Goal: Information Seeking & Learning: Learn about a topic

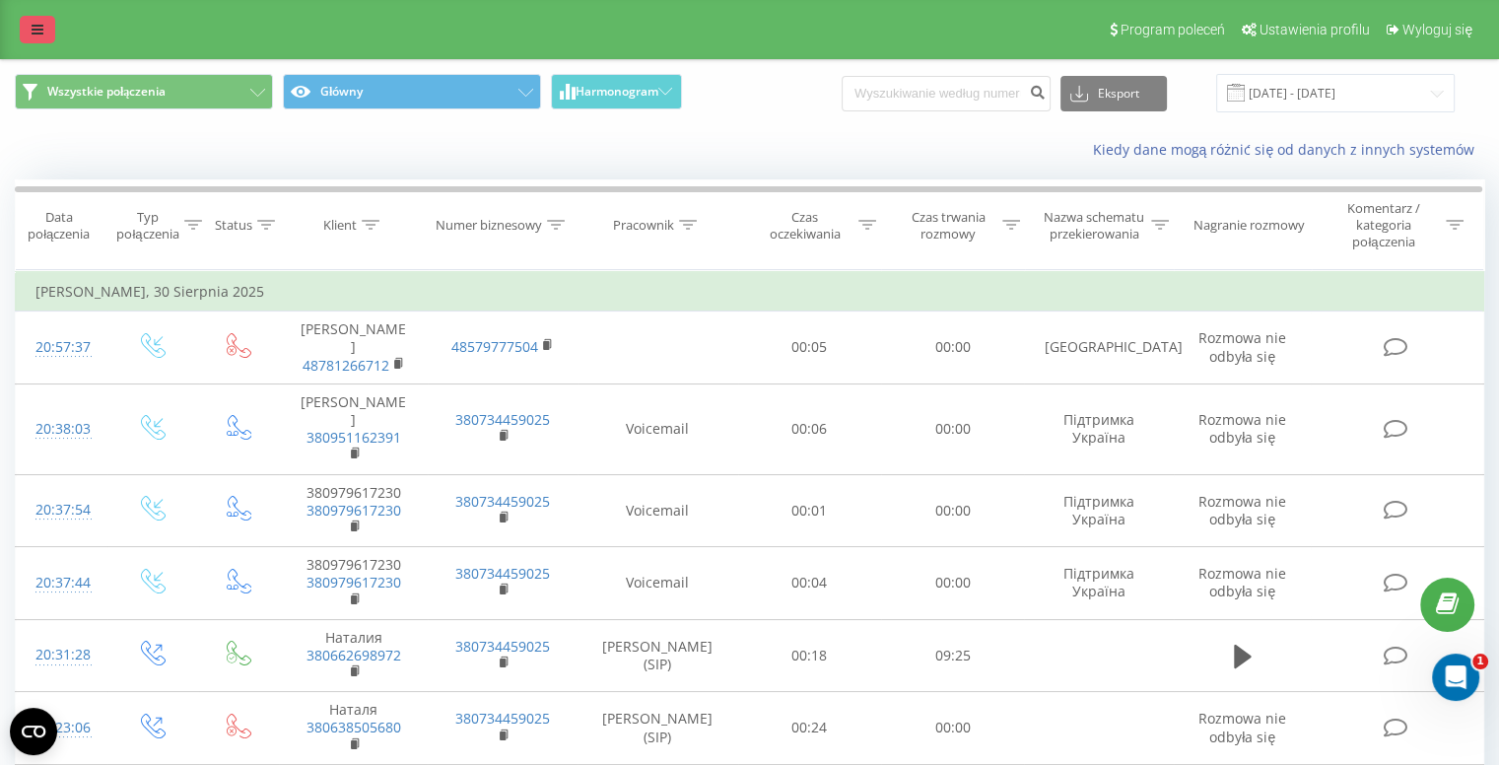
click at [40, 19] on link at bounding box center [37, 30] width 35 height 28
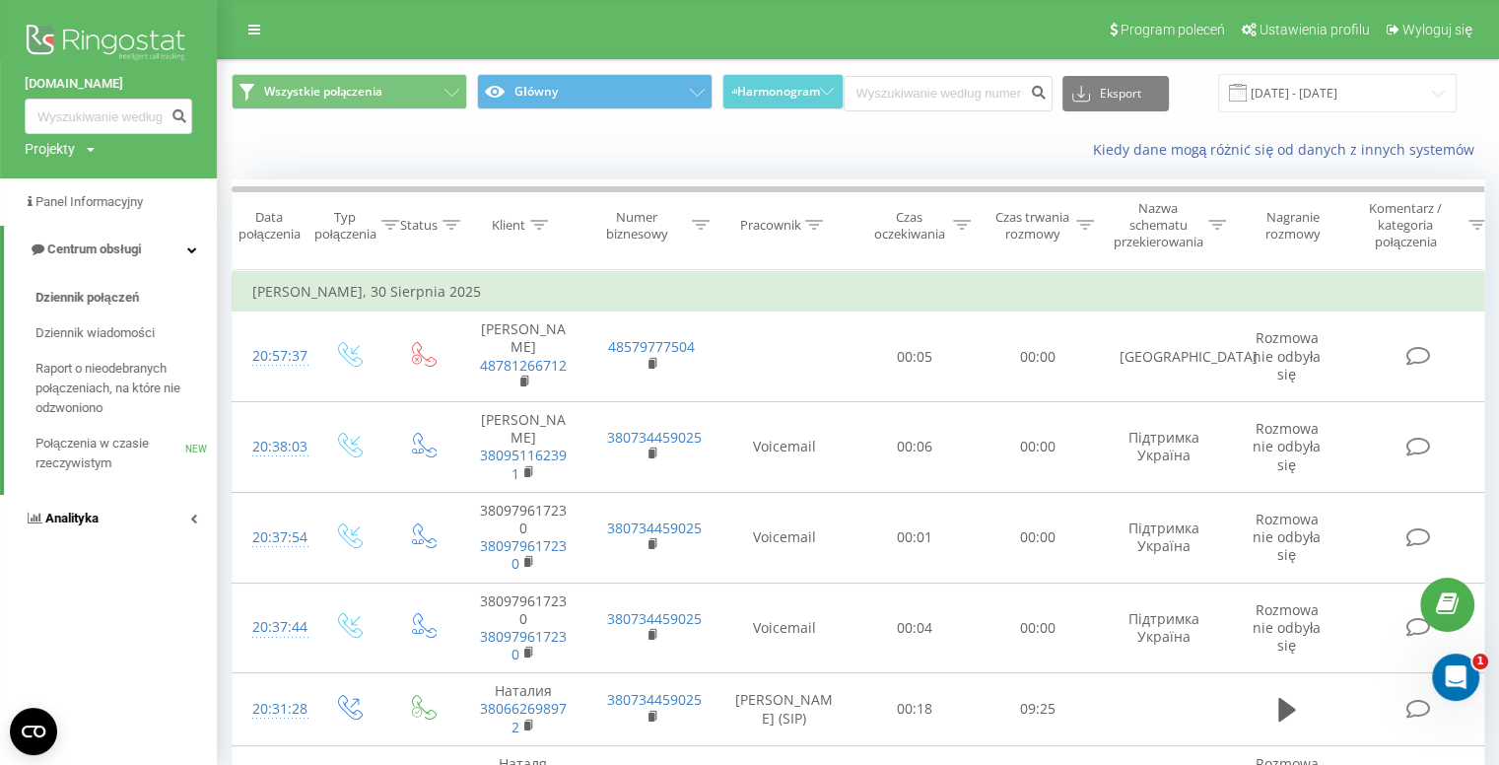
click at [132, 513] on link "Analityka" at bounding box center [108, 518] width 217 height 47
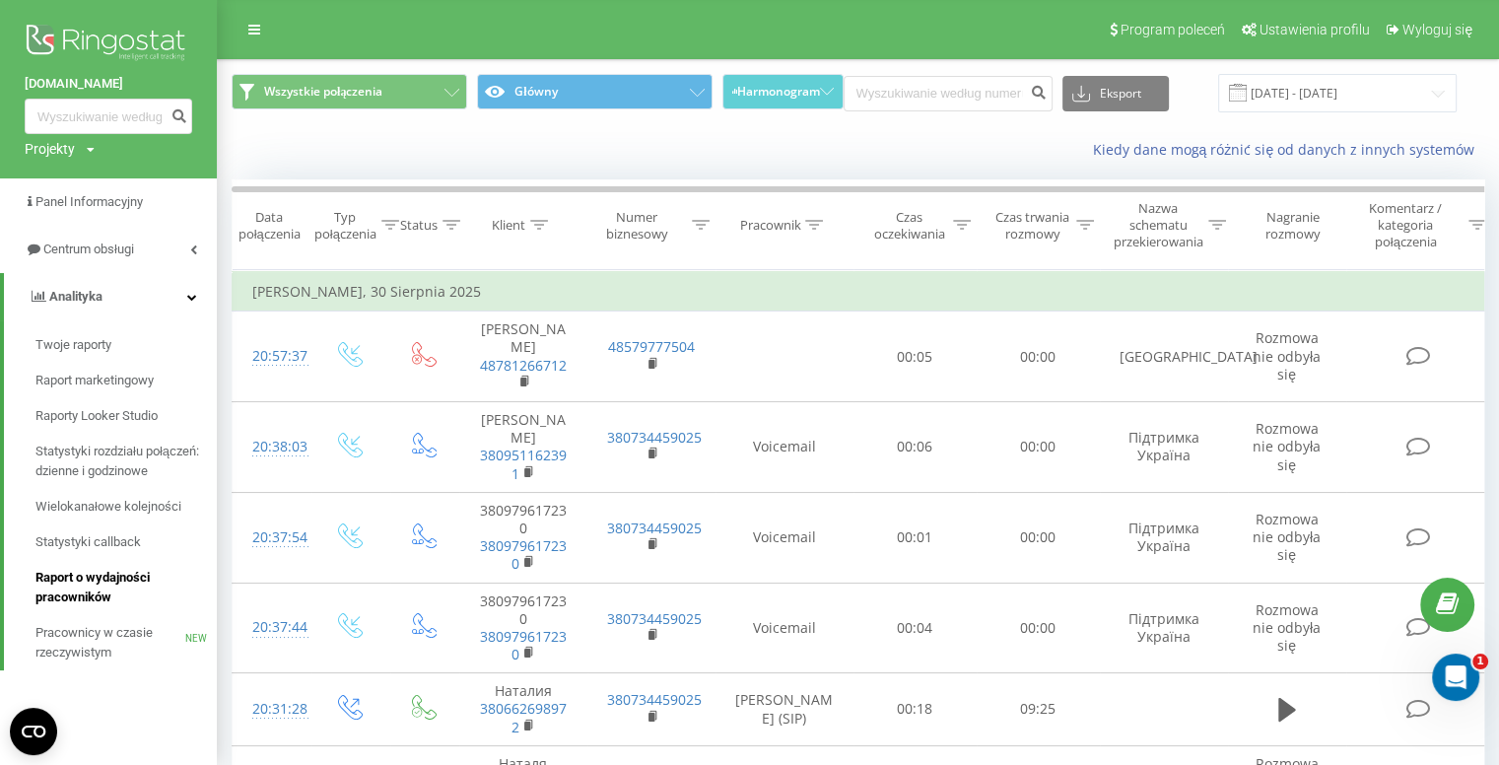
click at [95, 601] on span "Raport o wydajności pracowników" at bounding box center [120, 587] width 171 height 39
click at [1276, 108] on input "[DATE] - [DATE]" at bounding box center [1337, 93] width 238 height 38
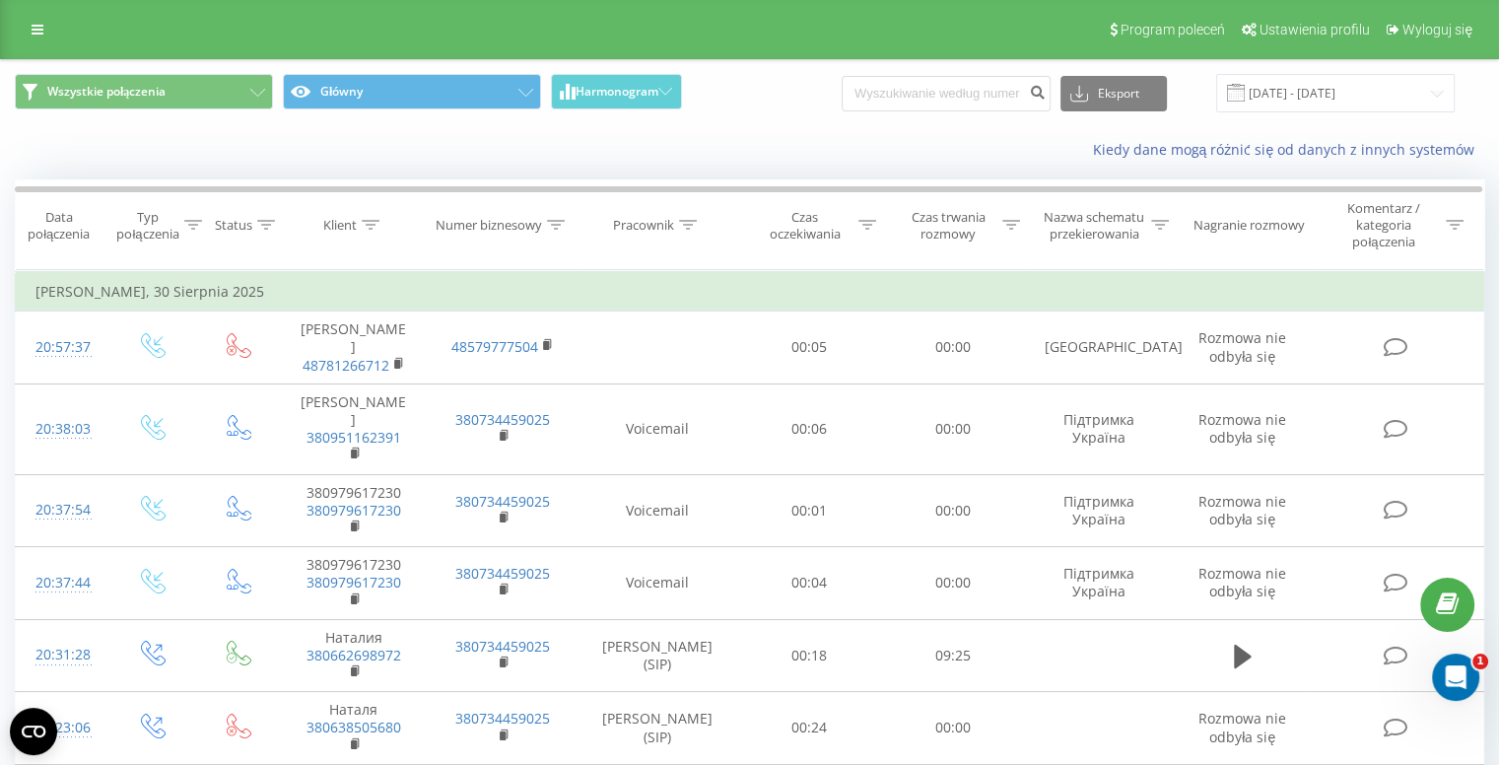
click at [55, 34] on div "Program poleceń Ustawienia profilu Wyloguj się" at bounding box center [749, 29] width 1499 height 59
click at [39, 29] on icon at bounding box center [38, 30] width 12 height 14
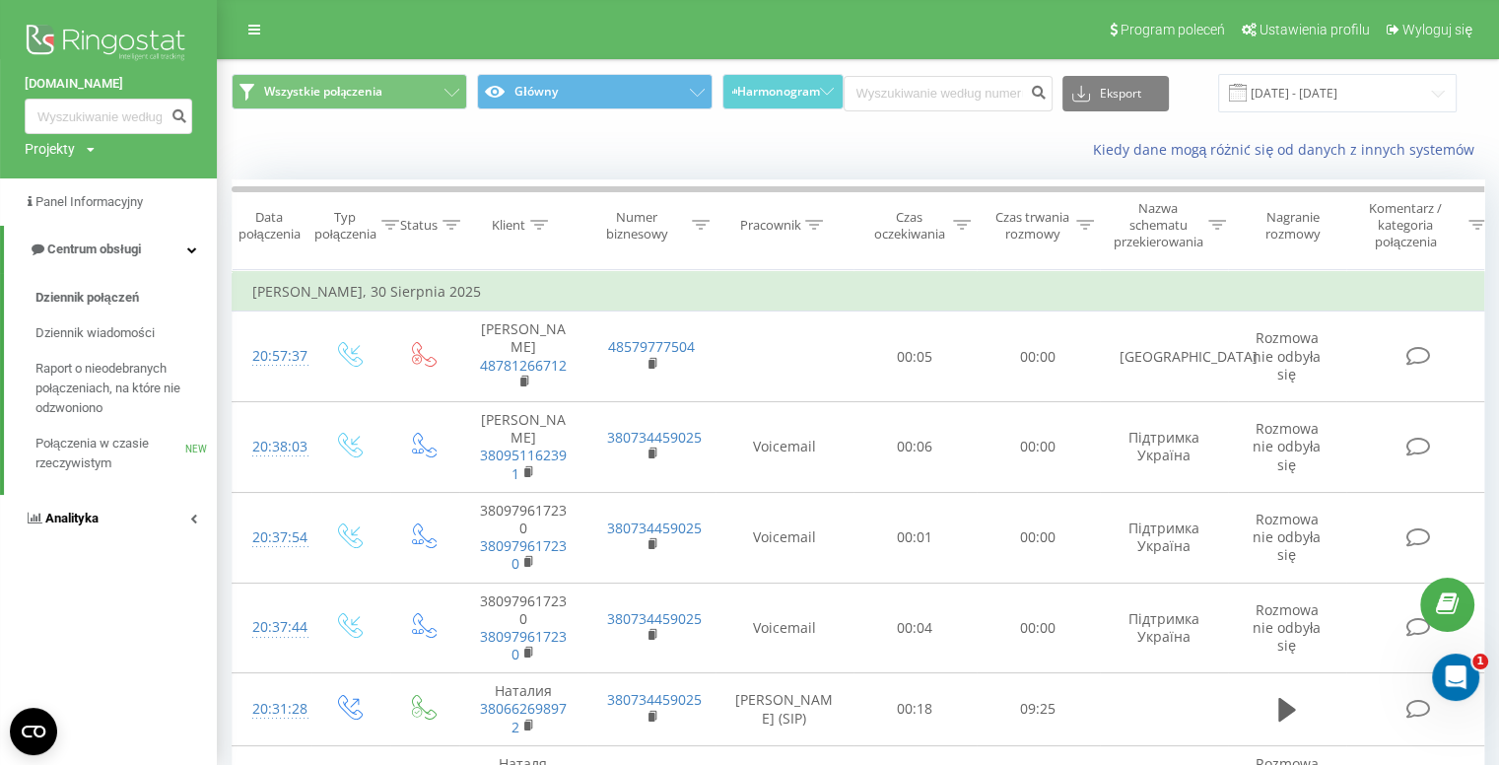
click at [93, 505] on link "Analityka" at bounding box center [108, 518] width 217 height 47
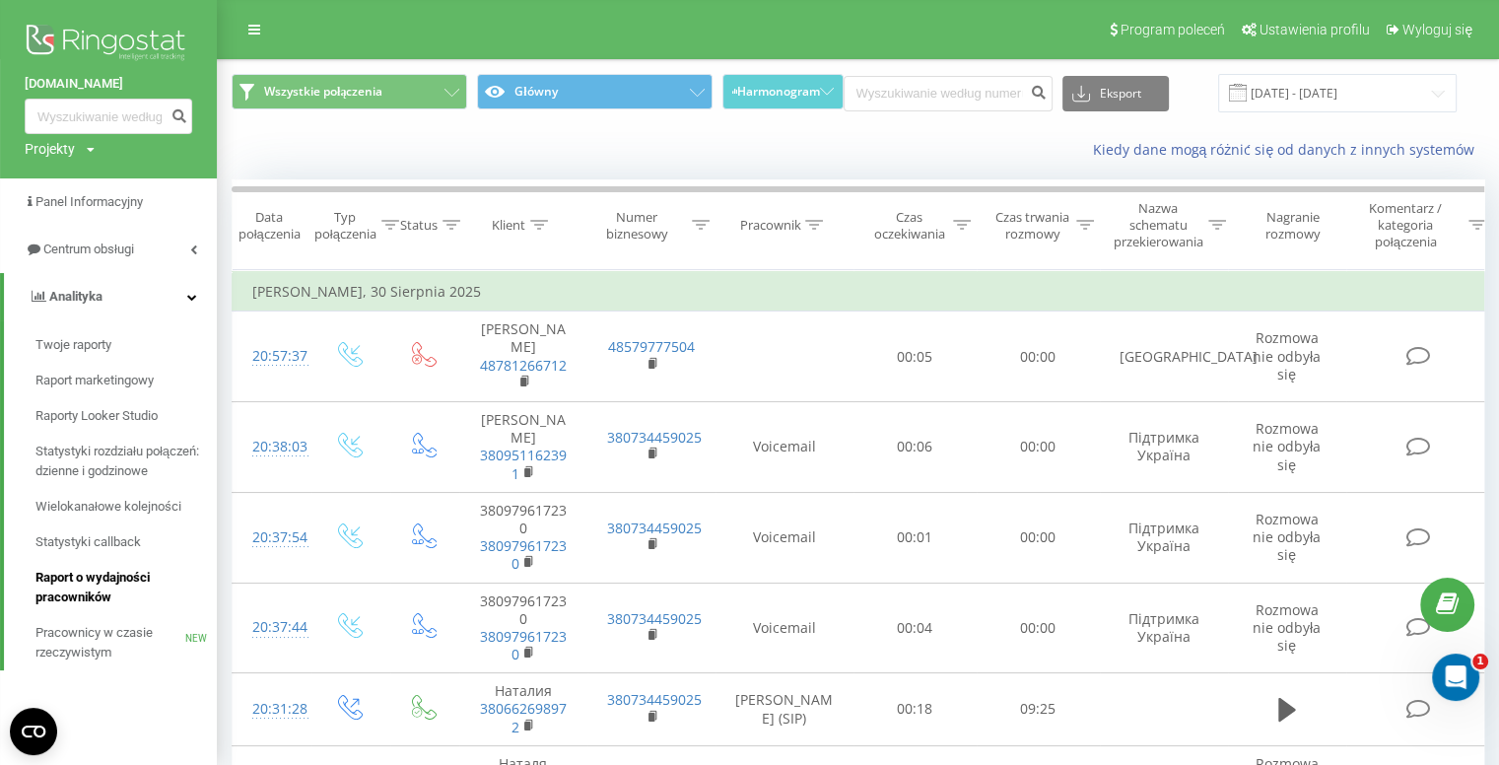
click at [87, 596] on span "Raport o wydajności pracowników" at bounding box center [120, 587] width 171 height 39
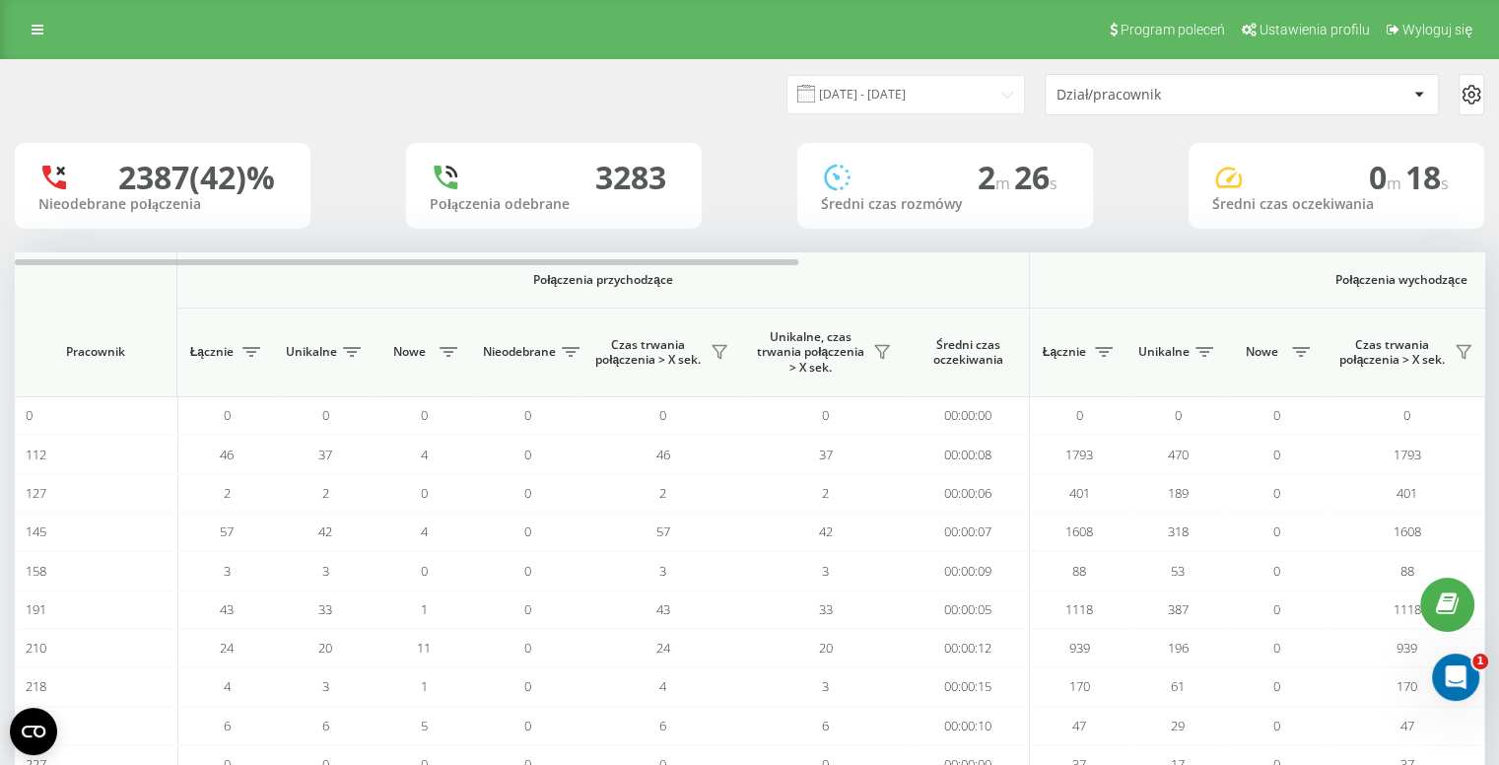
click at [1419, 99] on div at bounding box center [1418, 95] width 23 height 24
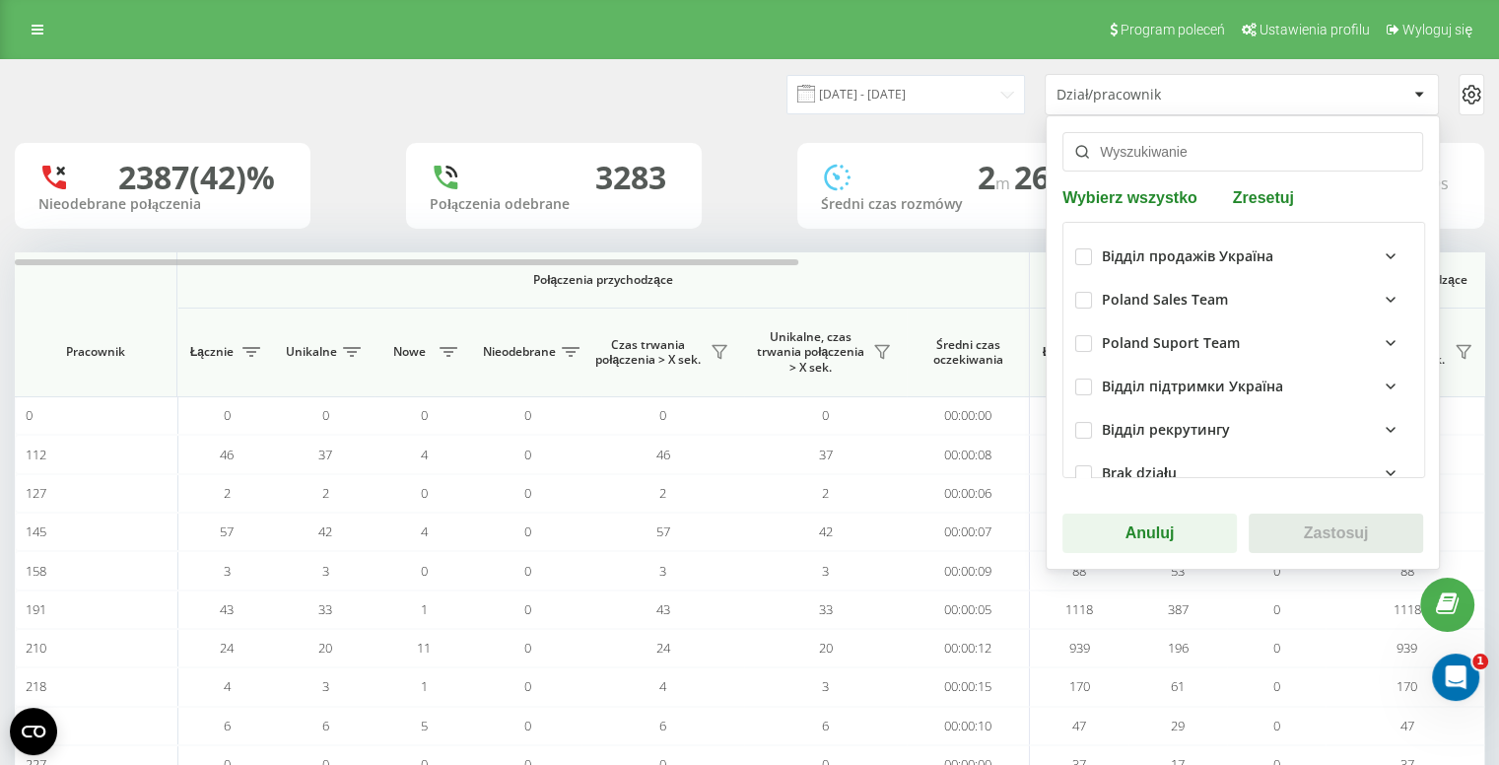
scroll to position [29, 0]
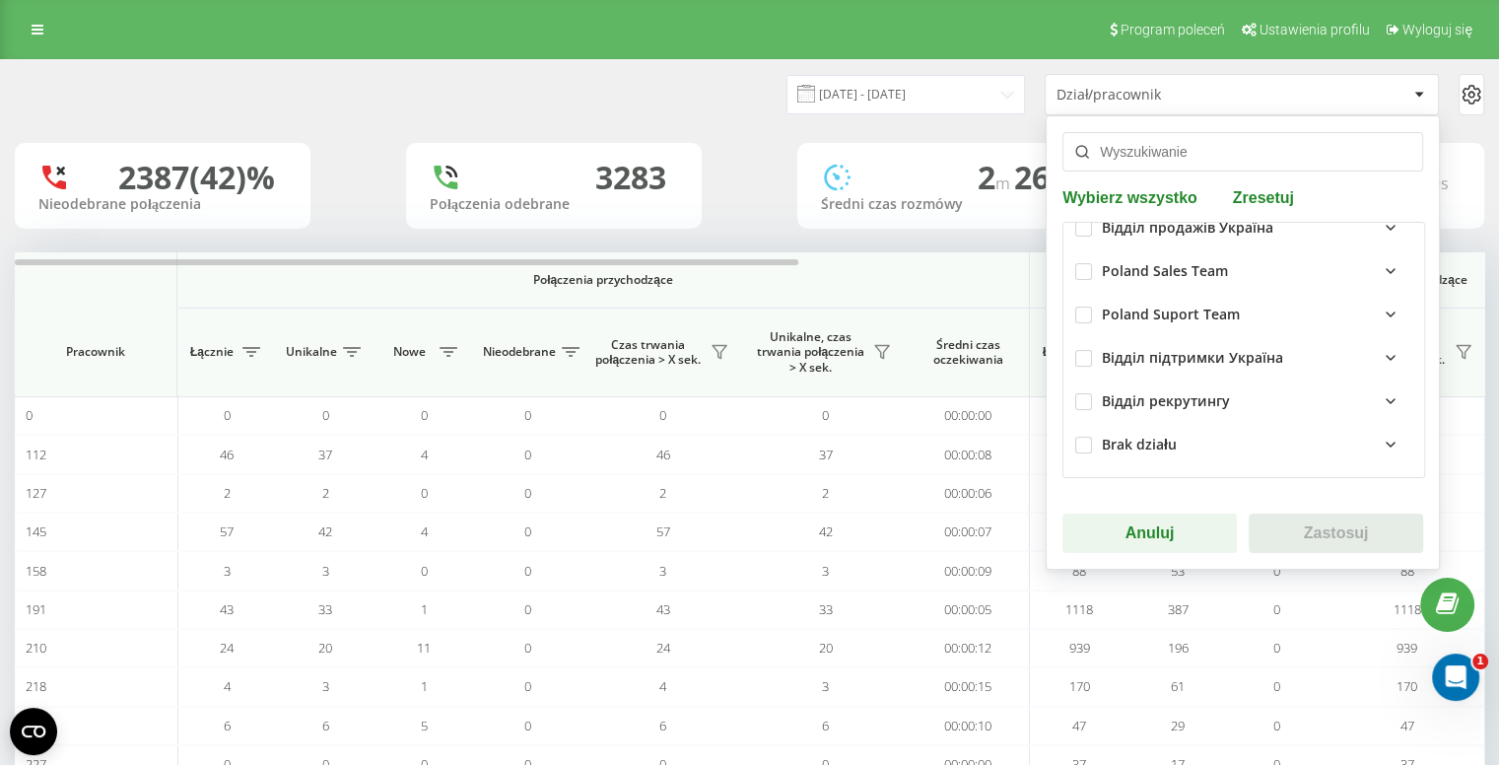
click at [1378, 272] on icon at bounding box center [1390, 271] width 24 height 24
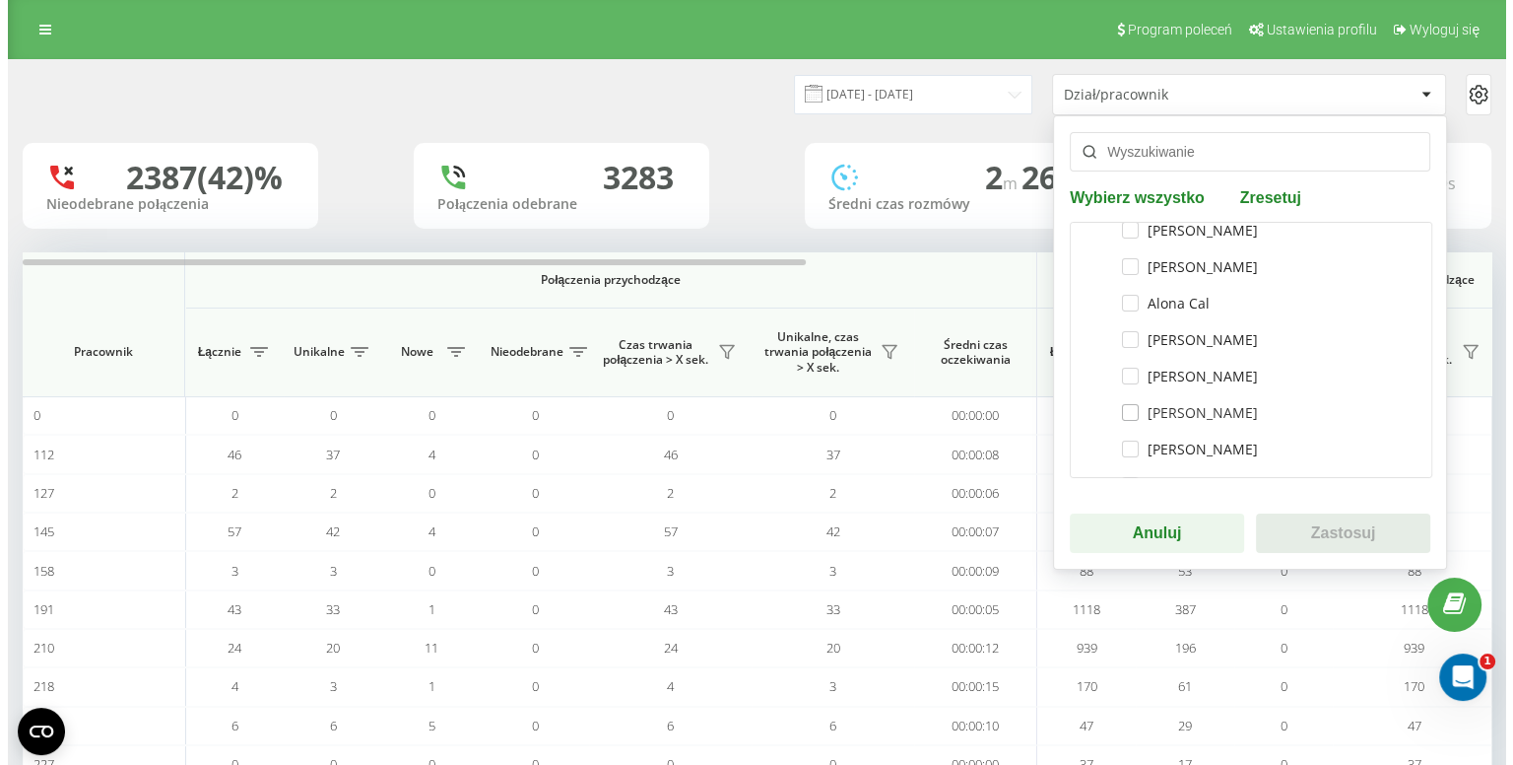
scroll to position [182, 0]
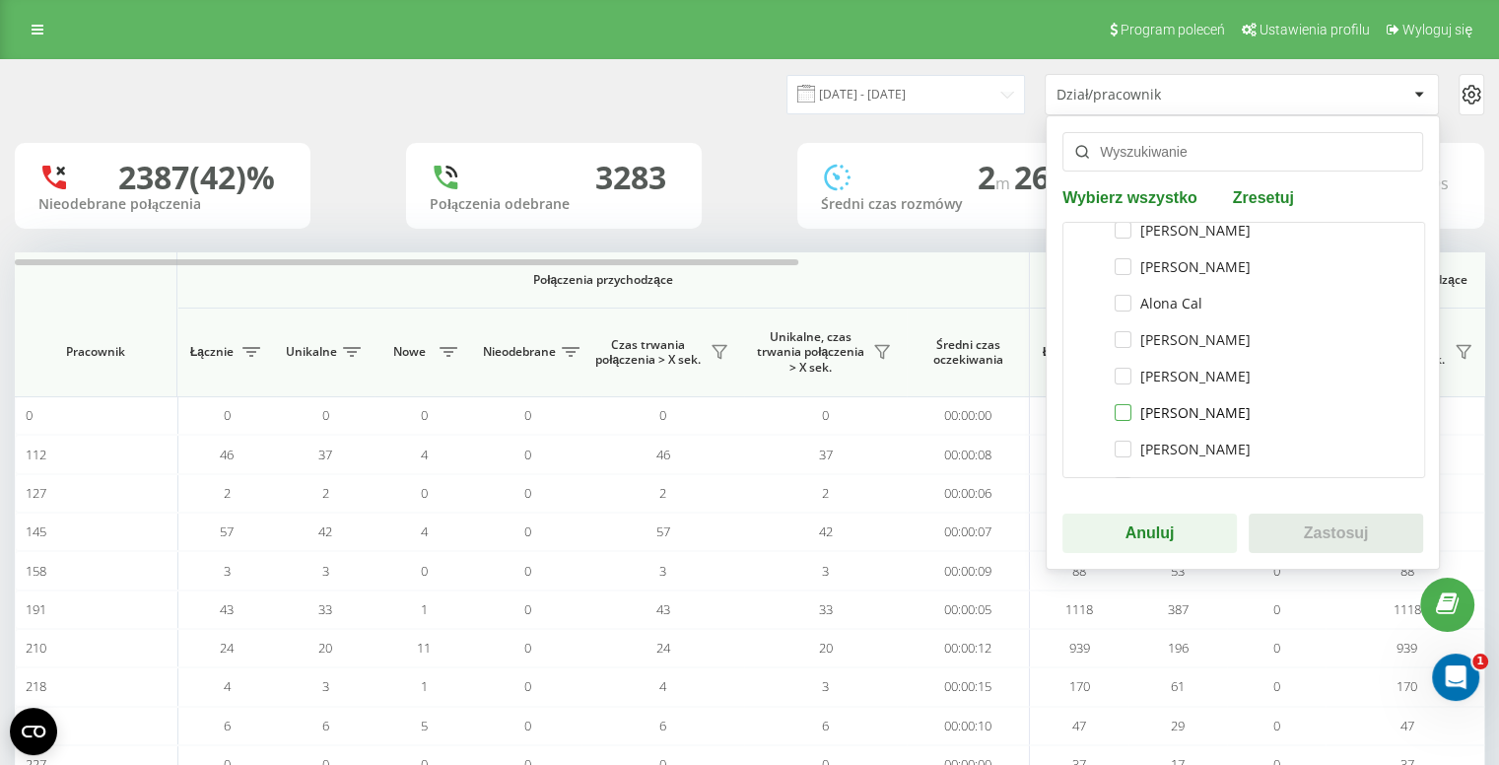
click at [1159, 419] on label "Vidana Błońska" at bounding box center [1182, 412] width 136 height 17
checkbox input "true"
click at [1317, 543] on button "Zastosuj" at bounding box center [1335, 532] width 174 height 39
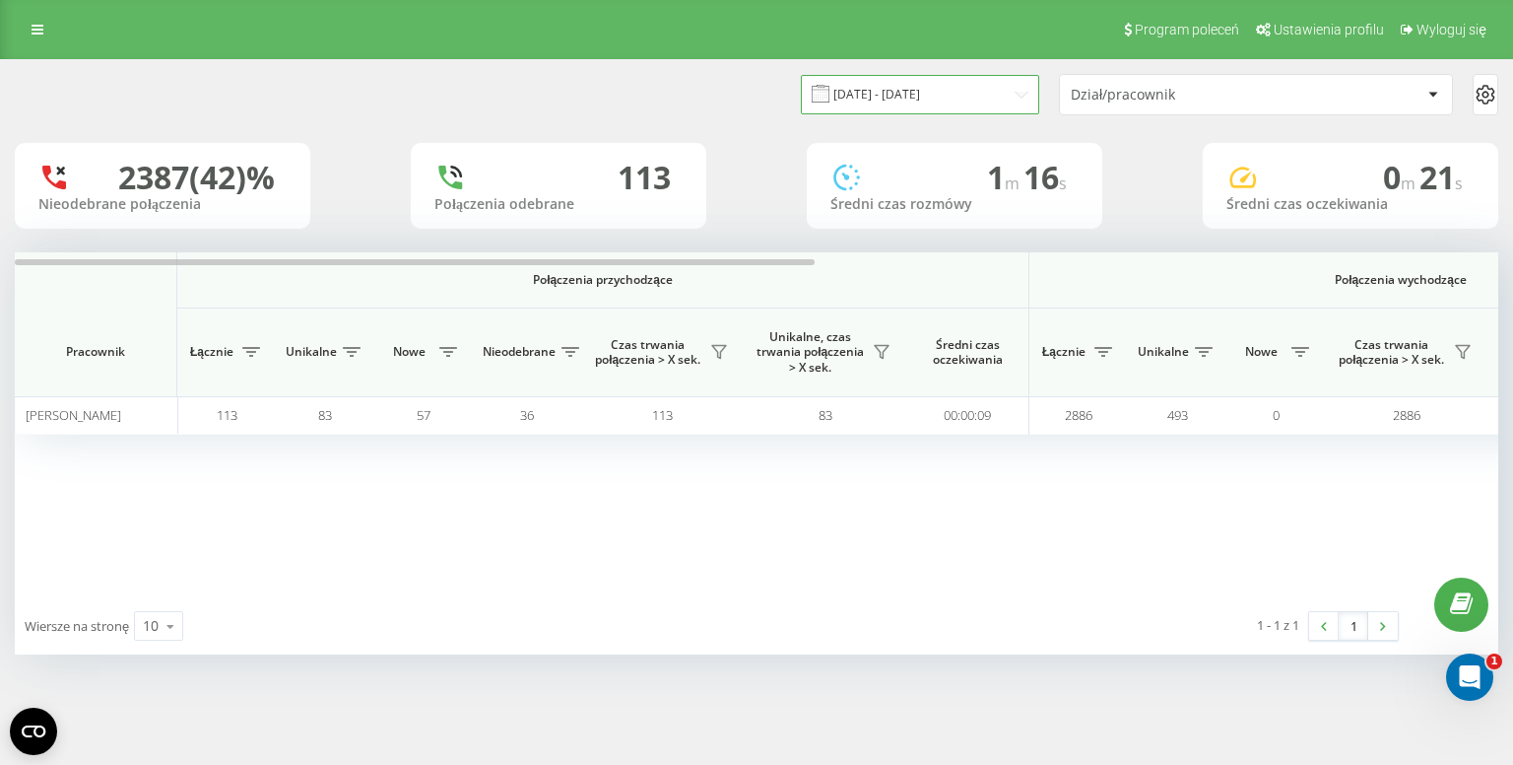
click at [973, 92] on input "20.08.2025 - 20.09.2025" at bounding box center [920, 94] width 238 height 38
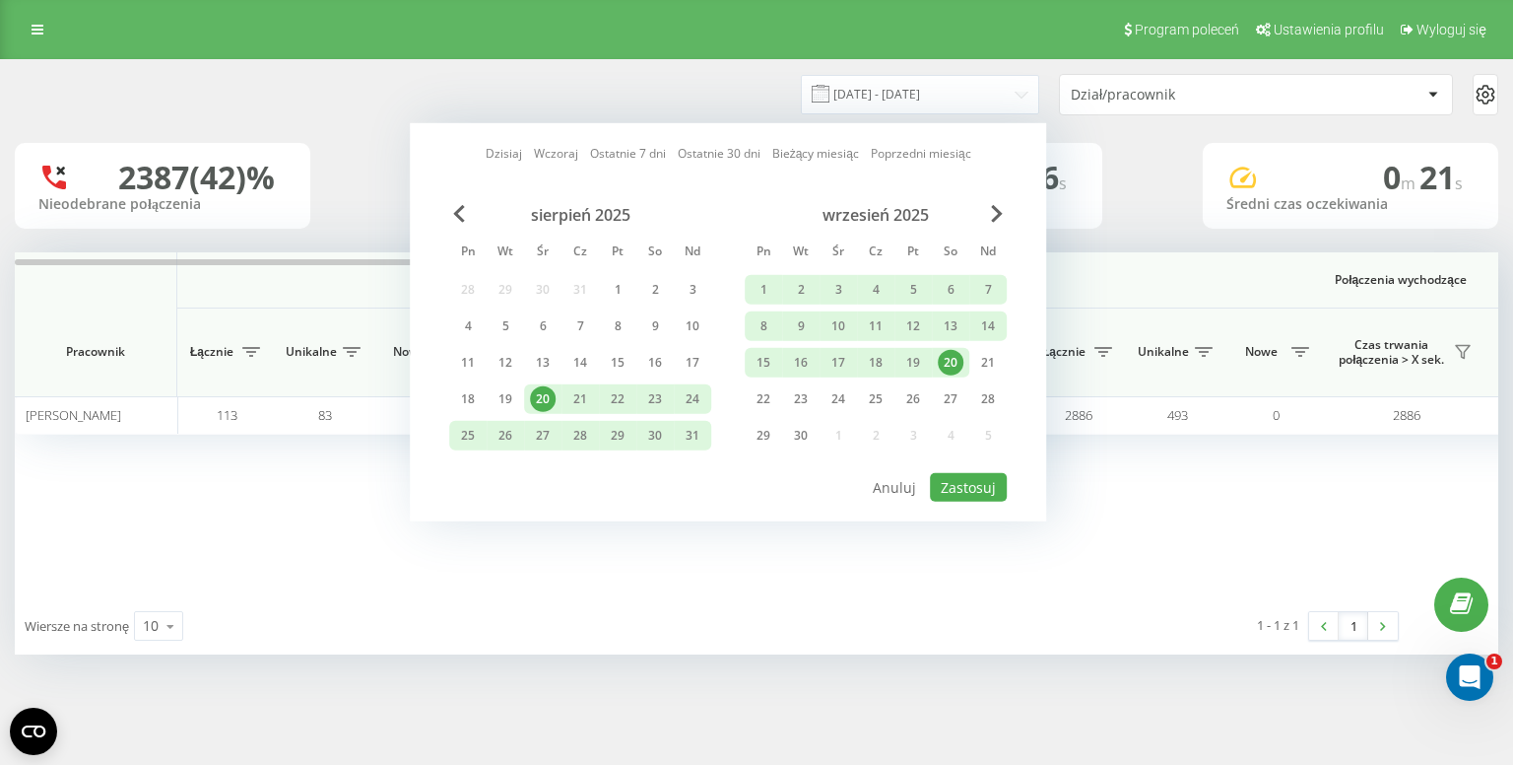
click at [954, 356] on div "20" at bounding box center [951, 363] width 26 height 26
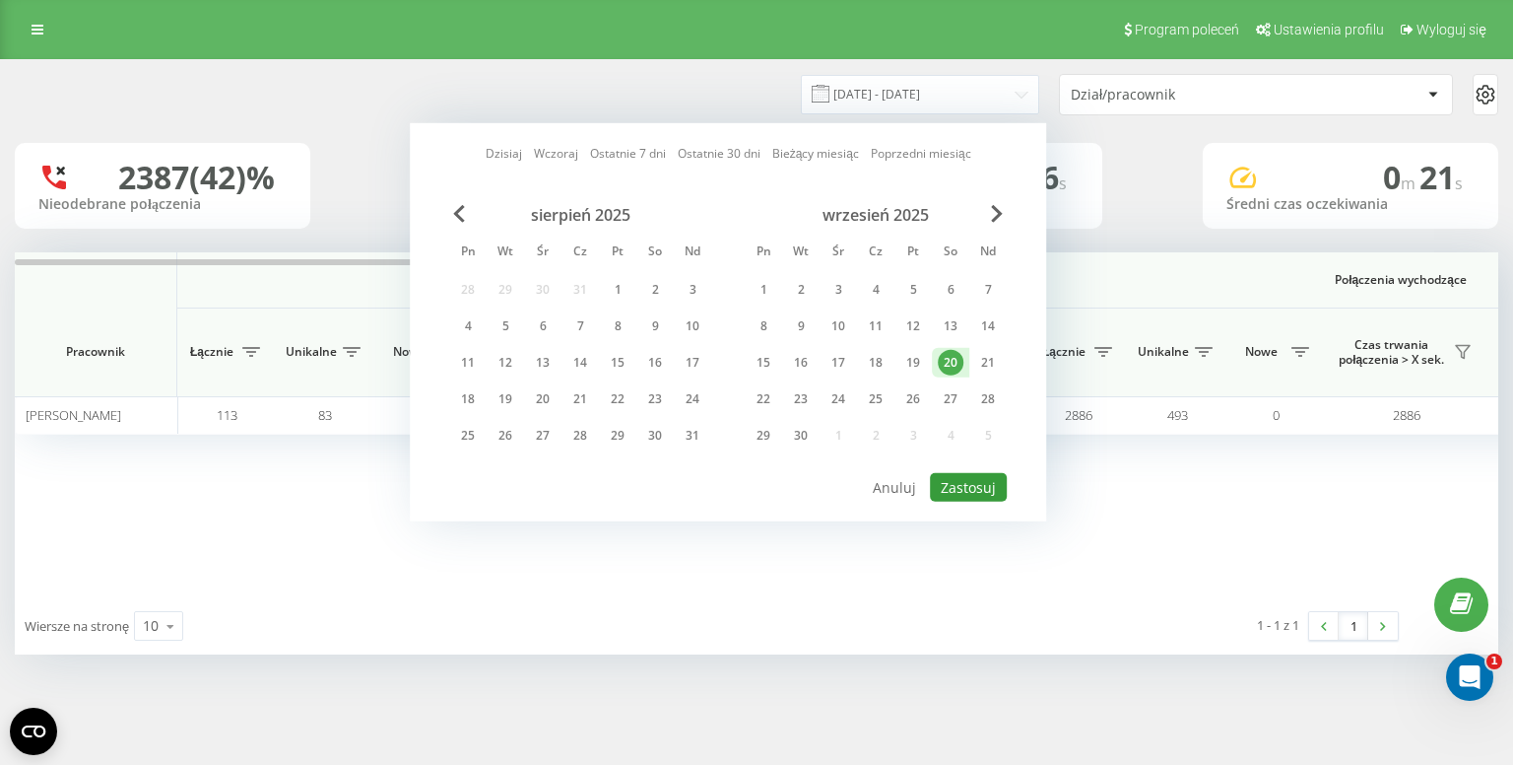
click at [986, 489] on button "Zastosuj" at bounding box center [968, 487] width 77 height 29
type input "20.09.2025 - 20.09.2025"
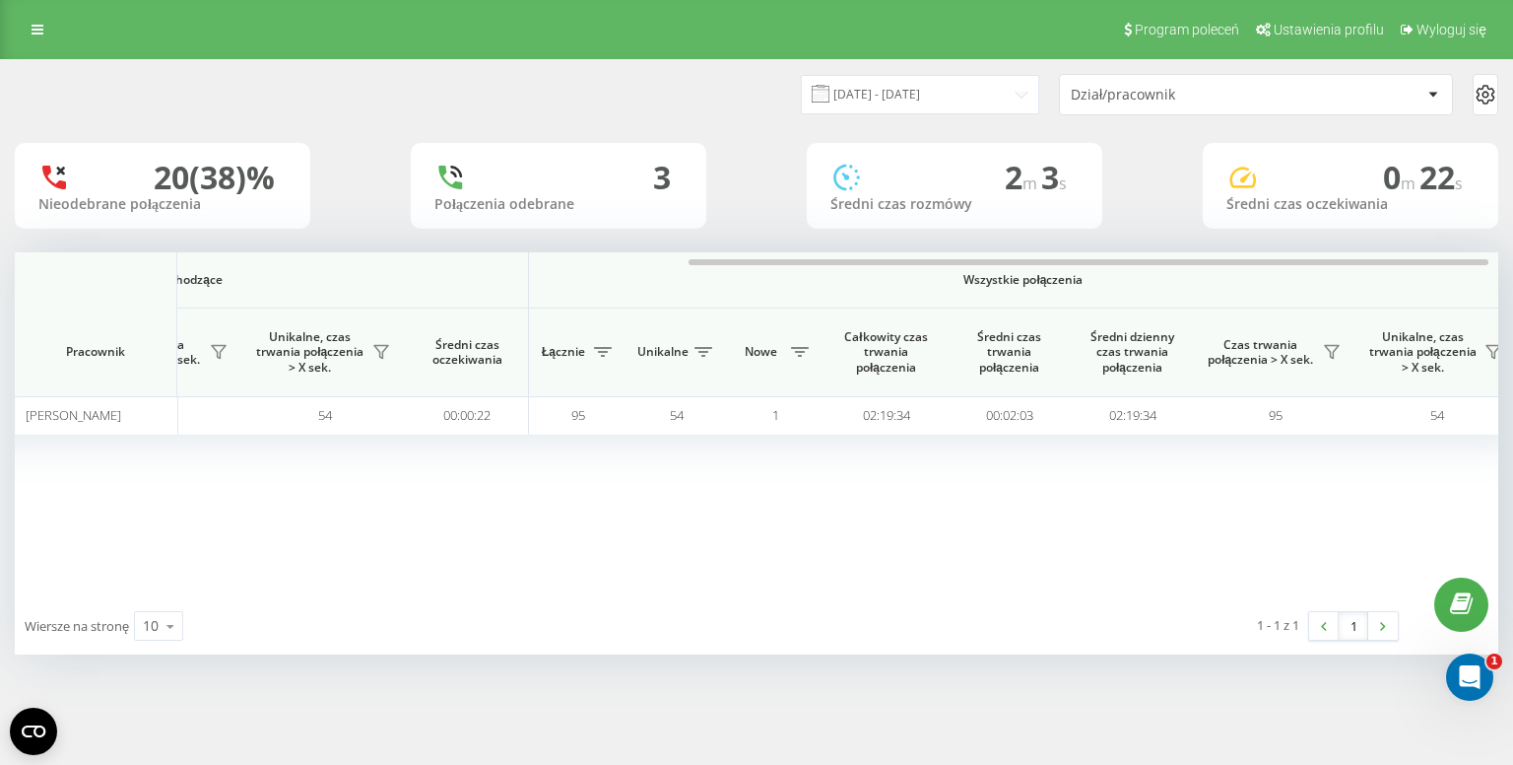
scroll to position [0, 1245]
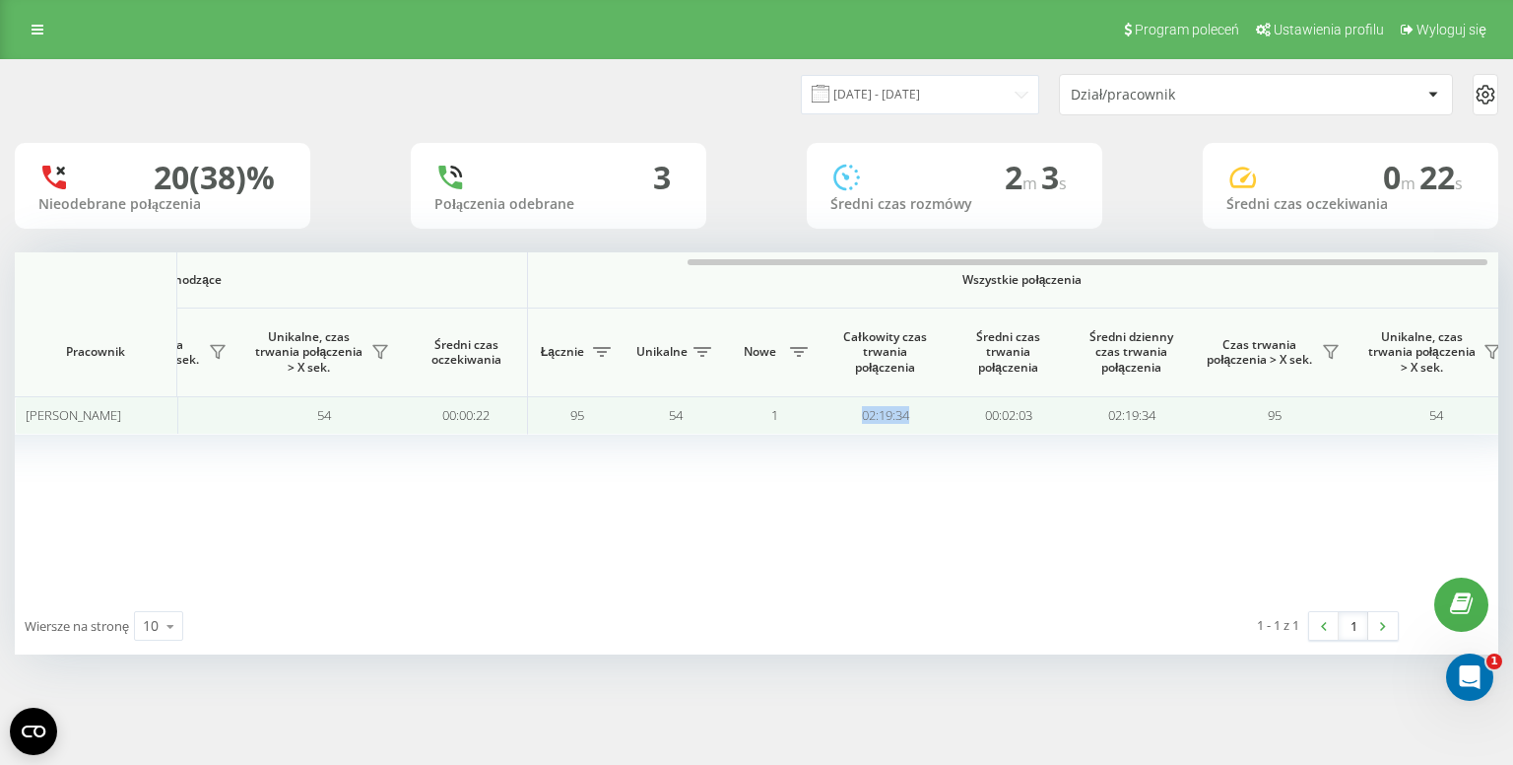
drag, startPoint x: 913, startPoint y: 409, endPoint x: 855, endPoint y: 410, distance: 58.1
click at [855, 410] on td "02:19:34" at bounding box center [885, 415] width 123 height 38
copy td "02:19:34"
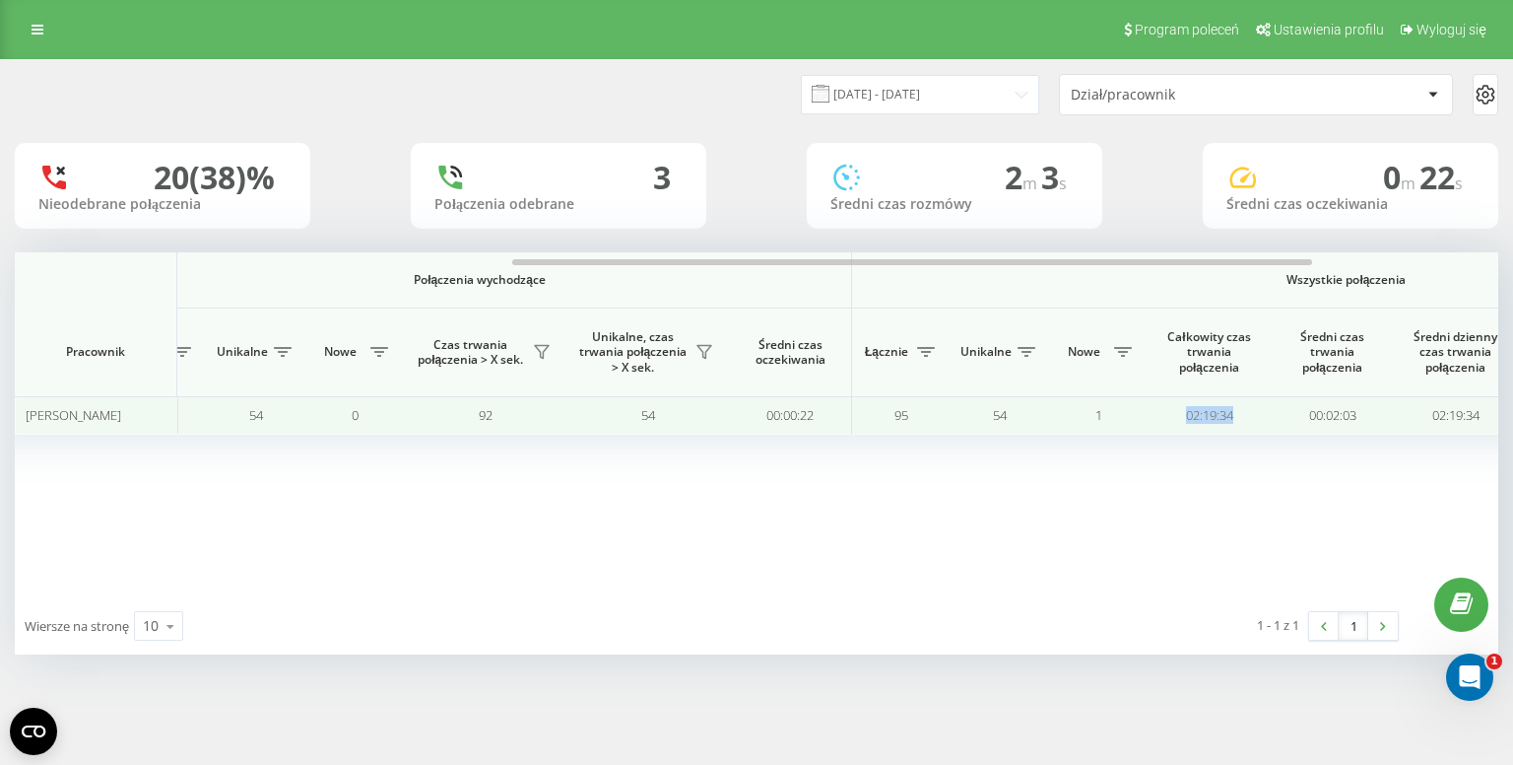
scroll to position [0, 921]
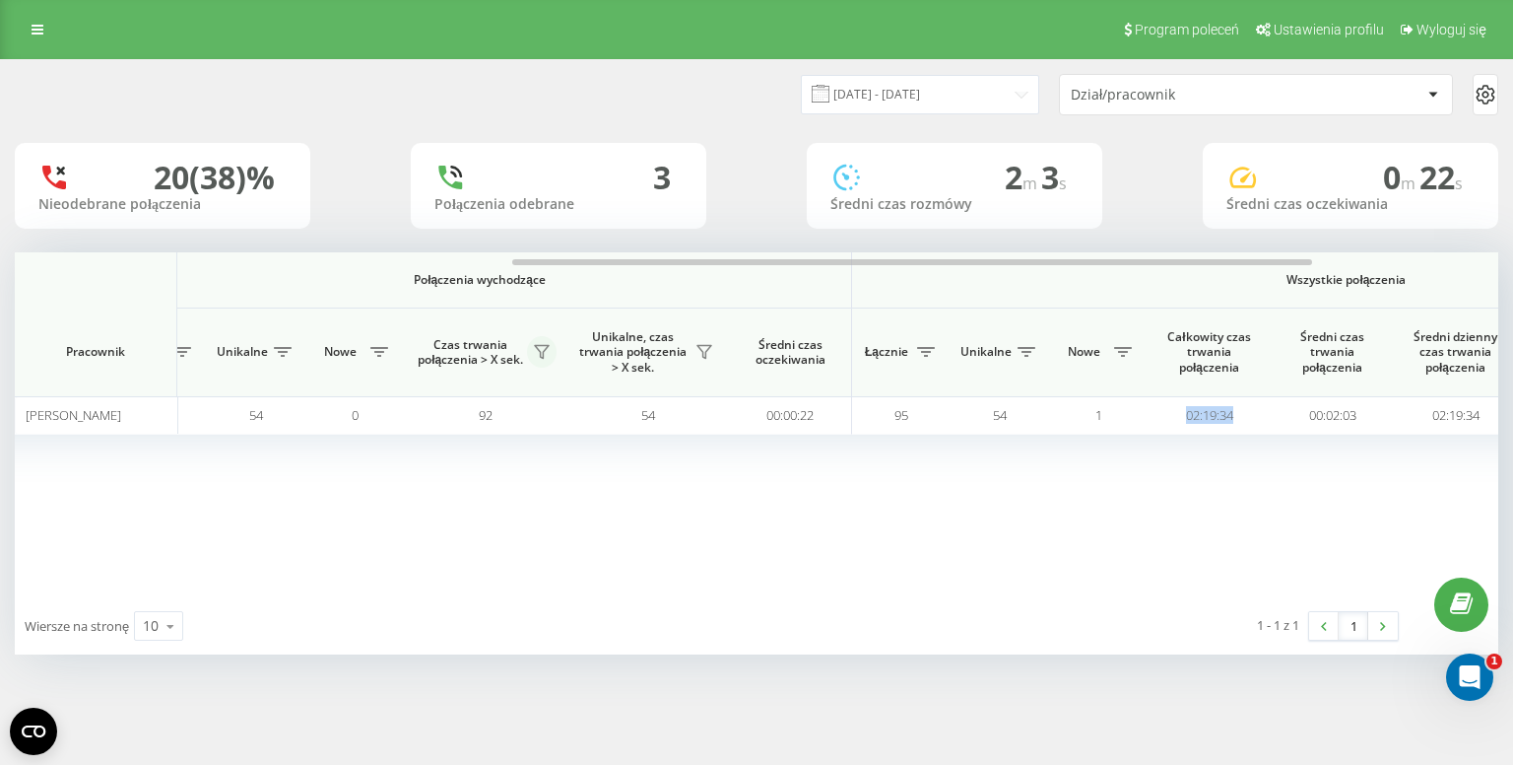
click at [531, 363] on button at bounding box center [542, 352] width 30 height 32
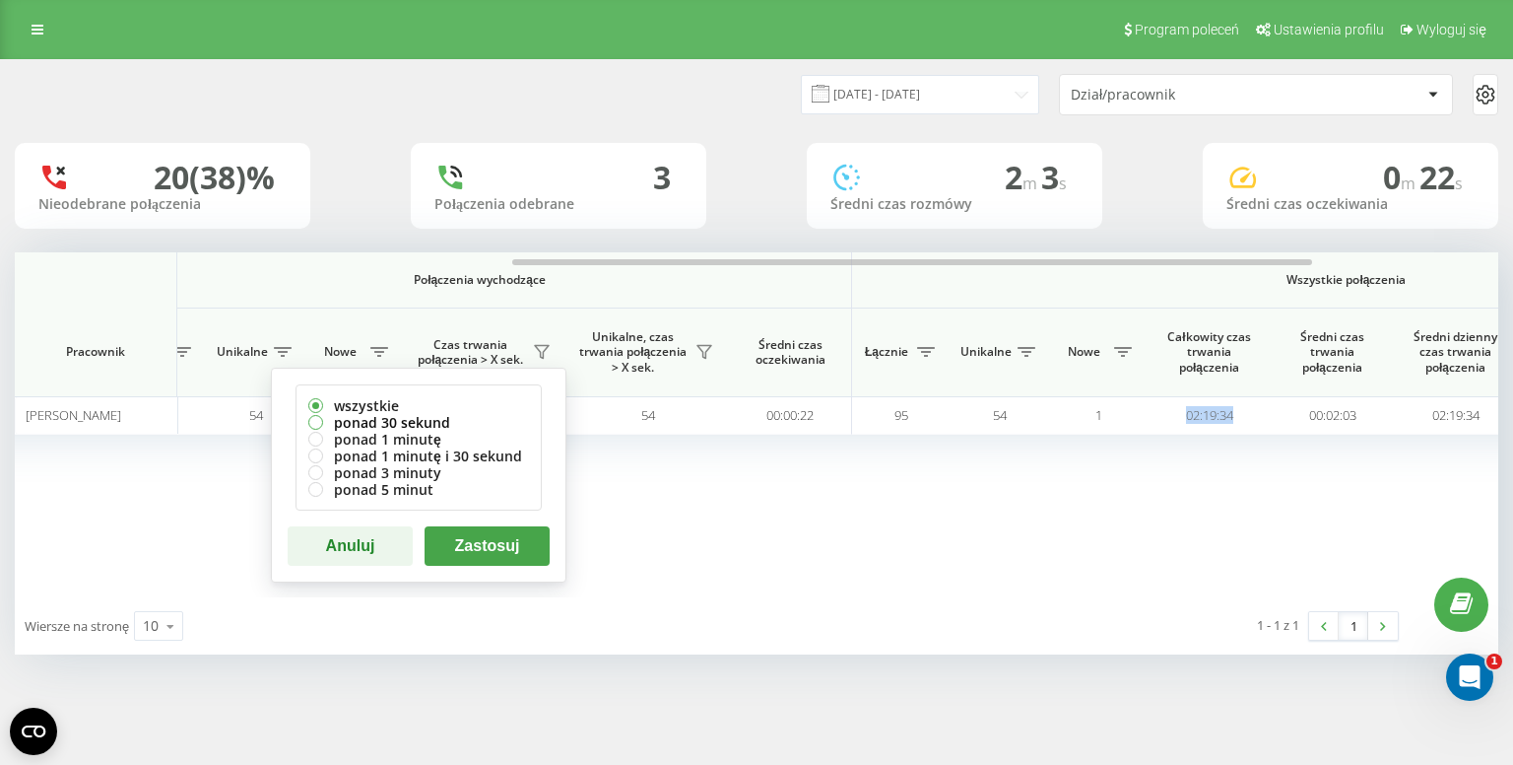
click at [422, 421] on label "ponad 30 sekund" at bounding box center [418, 422] width 221 height 17
radio input "true"
click at [528, 541] on button "Zastosuj" at bounding box center [487, 545] width 125 height 39
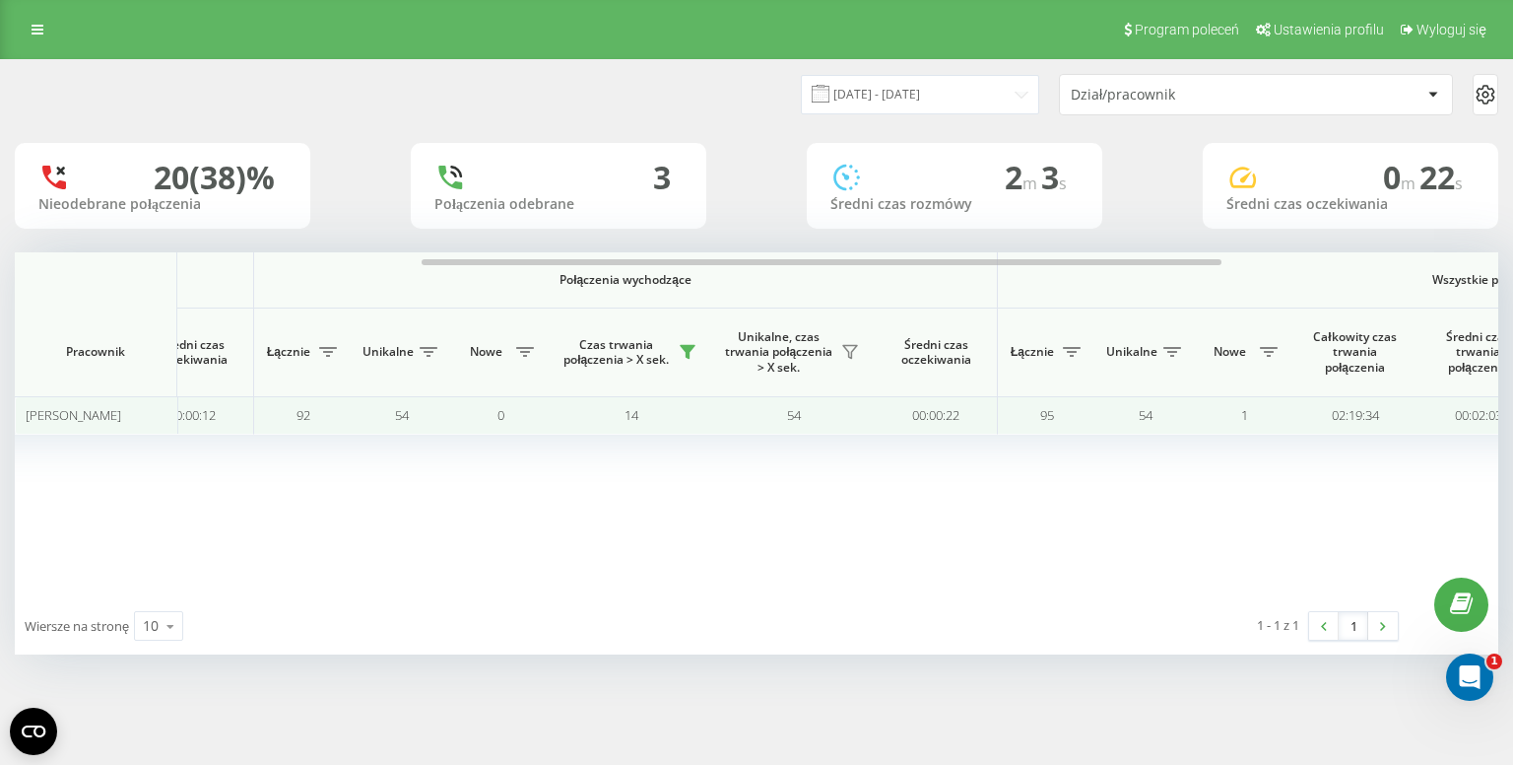
scroll to position [0, 764]
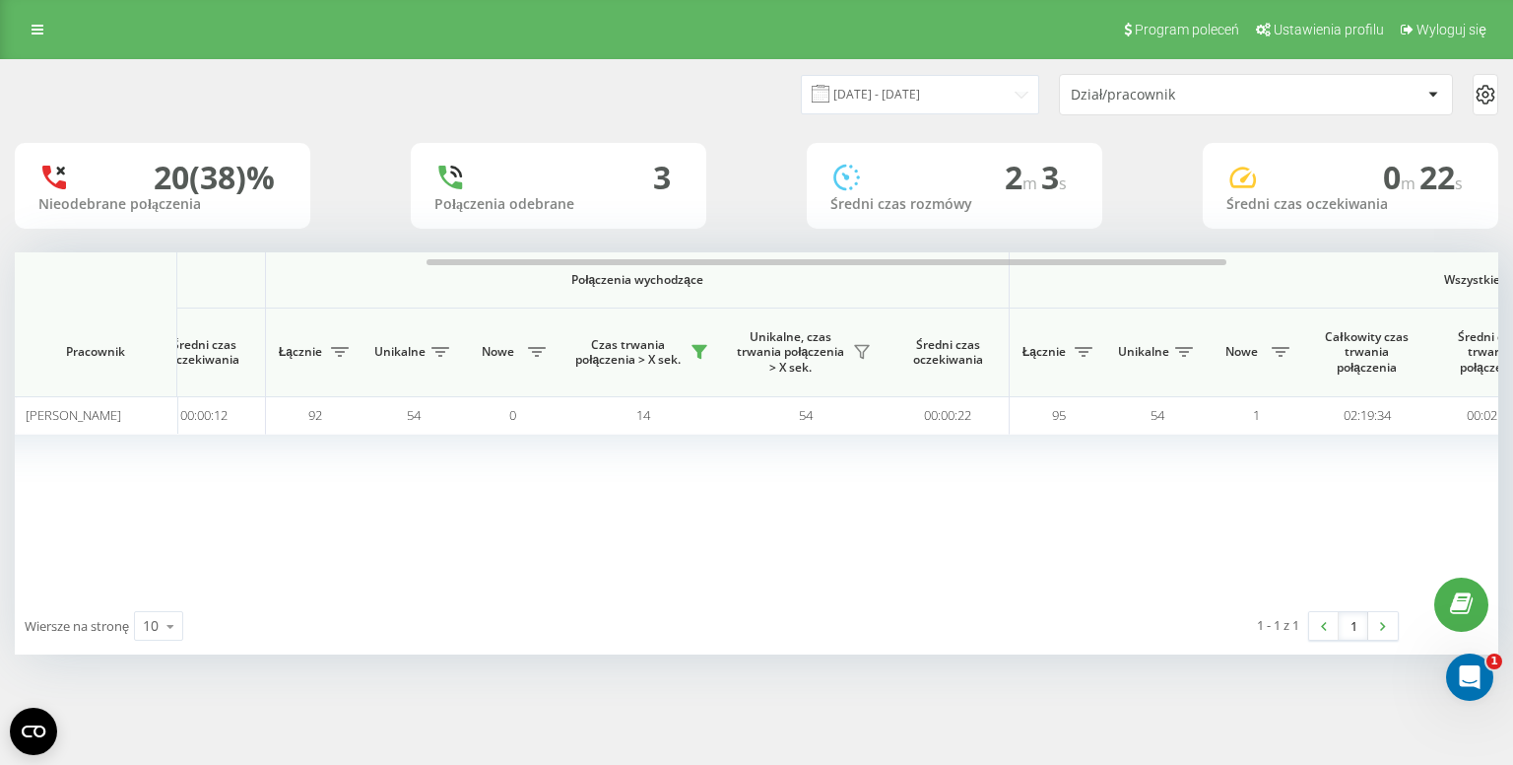
click at [883, 359] on th "Unikalne, czas trwania połączenia > X sek." at bounding box center [805, 352] width 163 height 89
click at [866, 351] on icon at bounding box center [862, 352] width 16 height 16
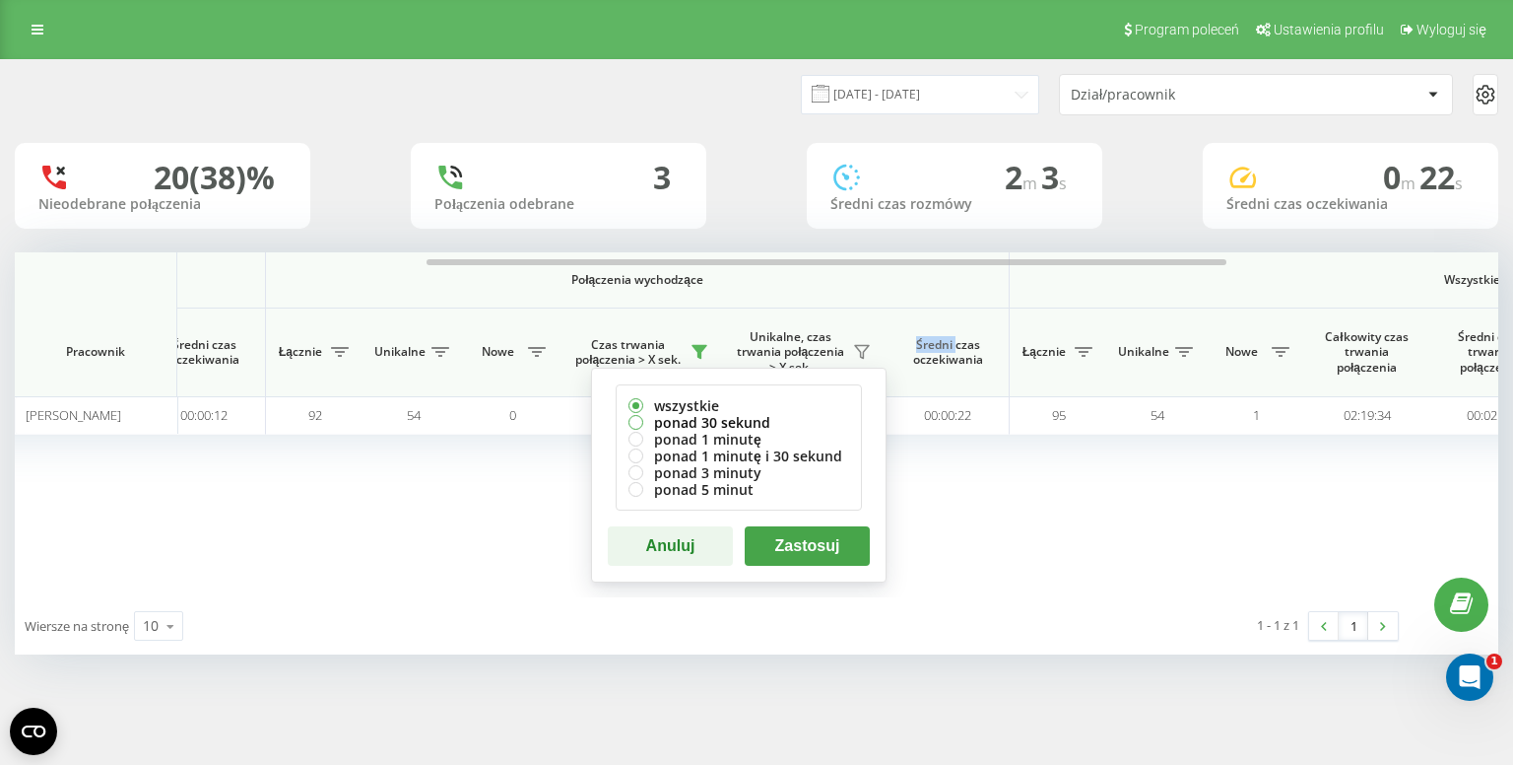
click at [722, 423] on label "ponad 30 sekund" at bounding box center [739, 422] width 221 height 17
radio input "true"
click at [828, 542] on button "Zastosuj" at bounding box center [807, 545] width 125 height 39
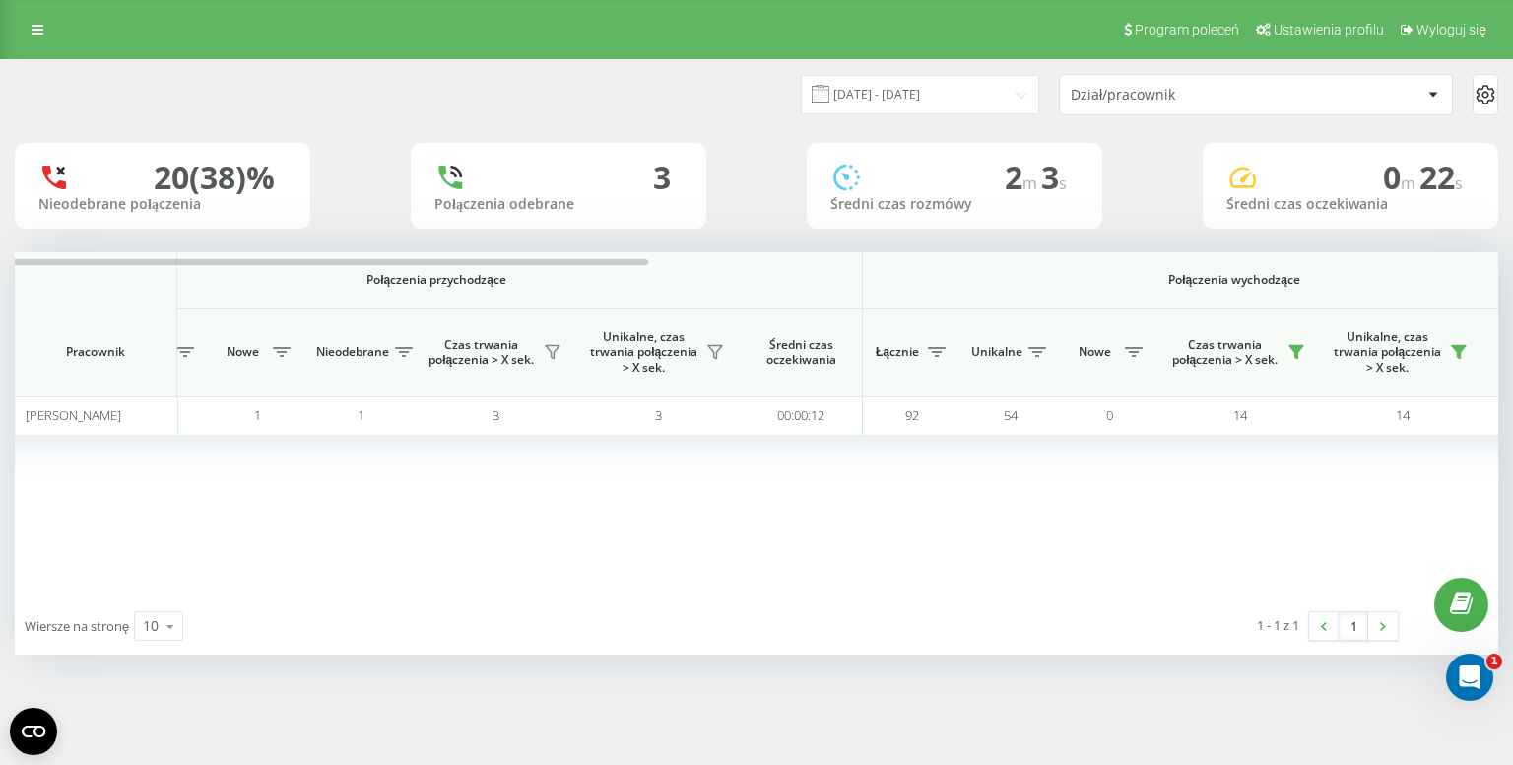
scroll to position [0, 0]
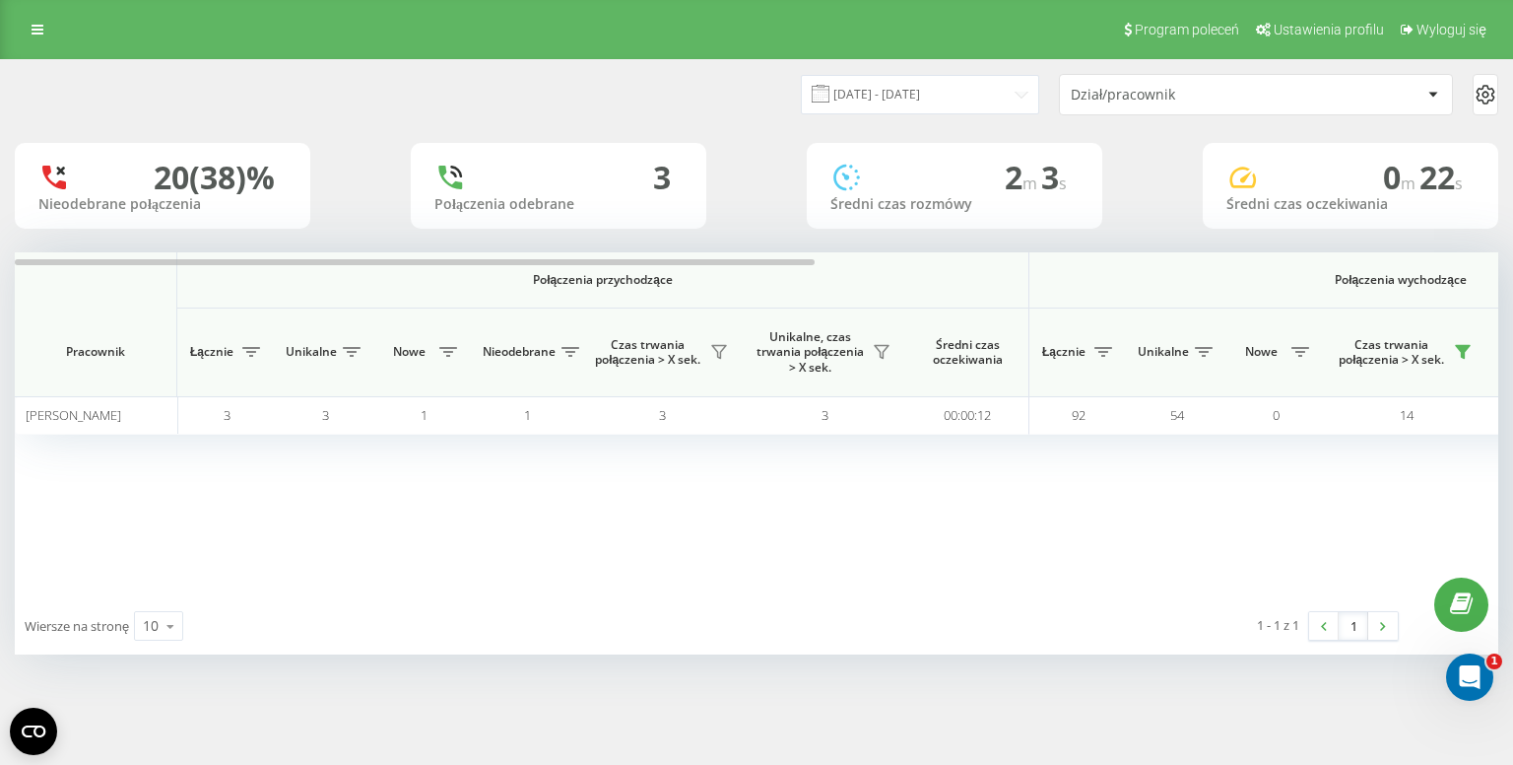
click at [704, 359] on span "Czas trwania połączenia > X sek." at bounding box center [647, 352] width 113 height 31
click at [713, 348] on icon at bounding box center [719, 352] width 14 height 13
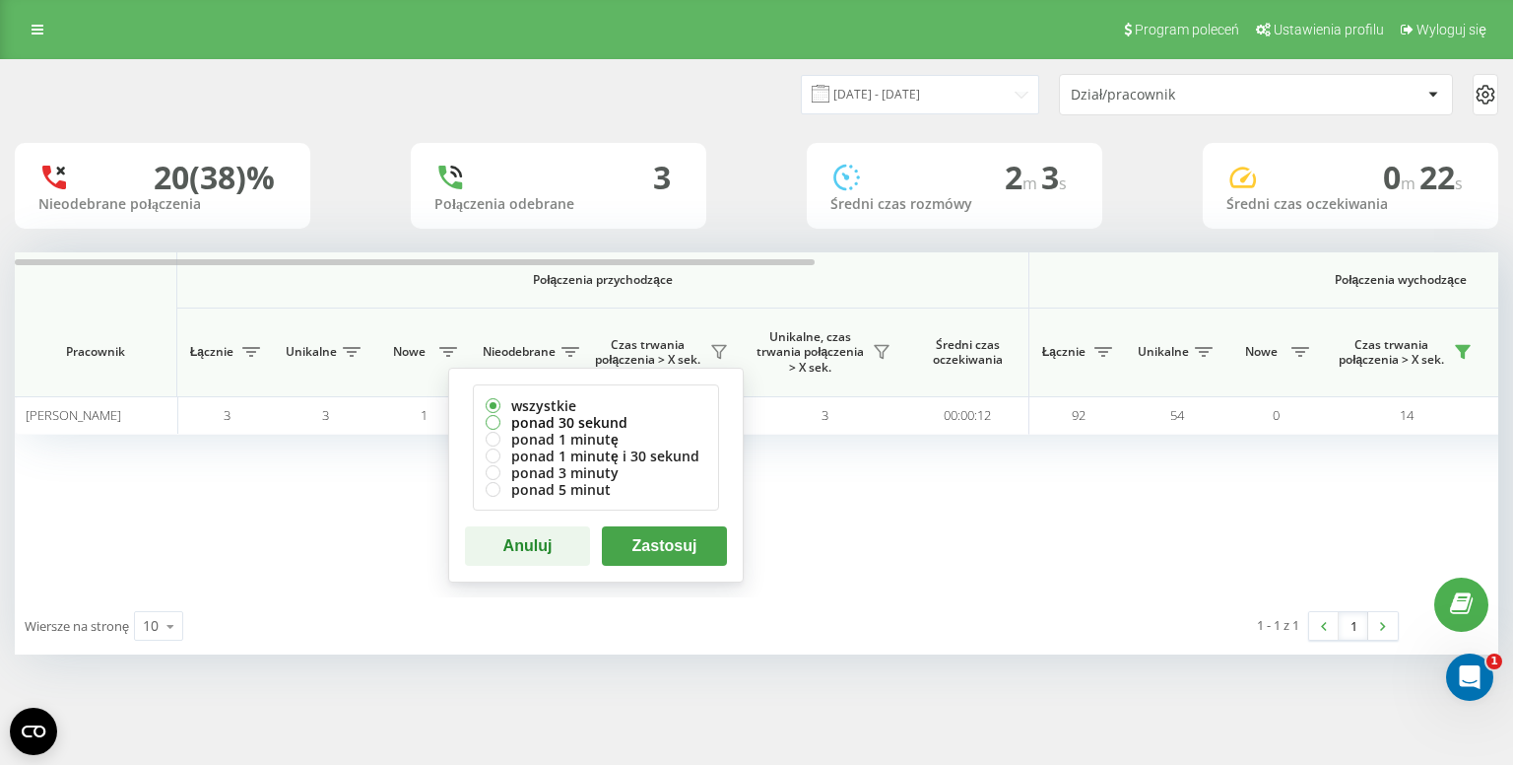
click at [594, 427] on label "ponad 30 sekund" at bounding box center [596, 422] width 221 height 17
radio input "true"
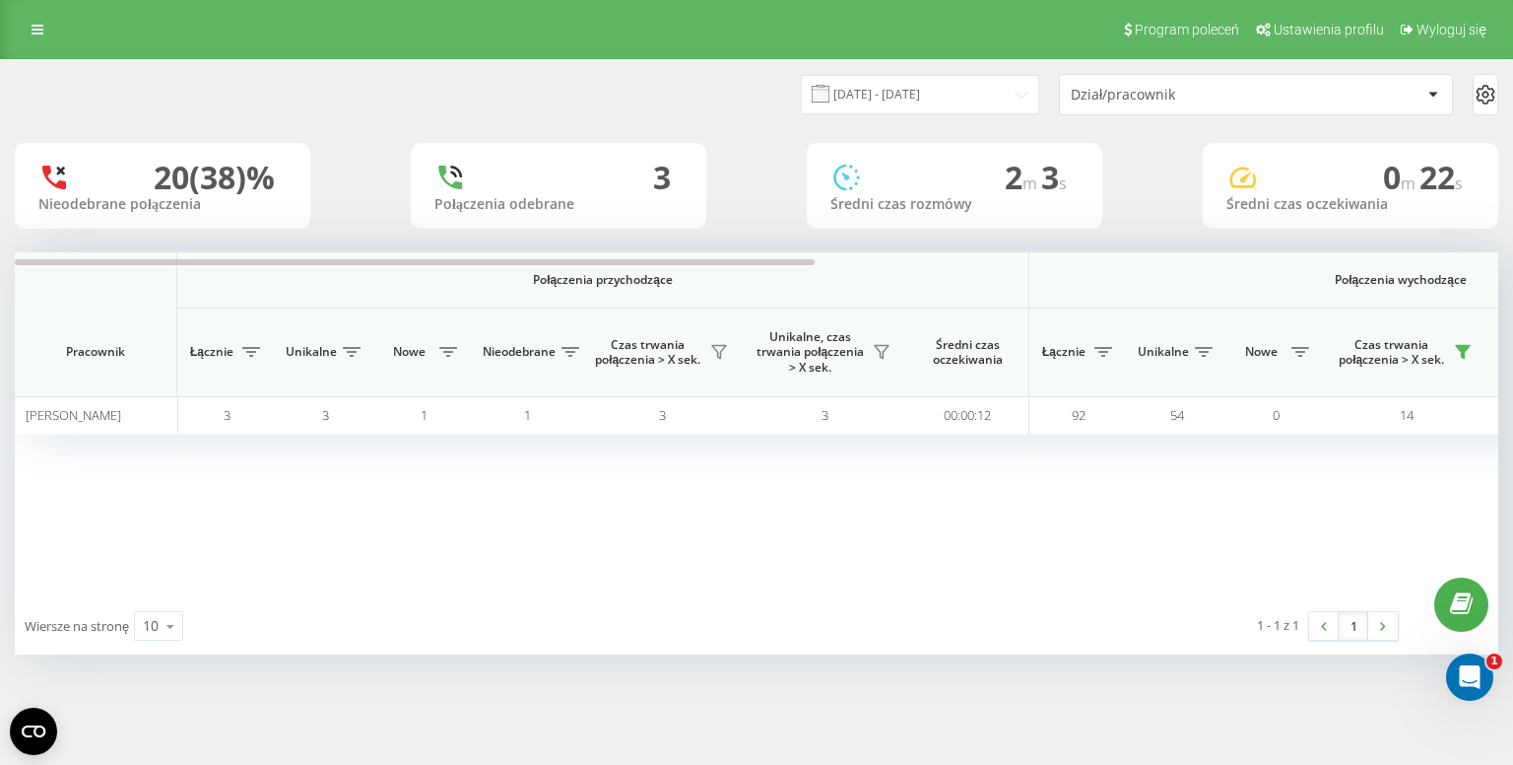
click at [894, 522] on div "Połączenia przychodzące Połączenia wychodzące Wszystkie połączenia Pracownik Łą…" at bounding box center [757, 424] width 1484 height 345
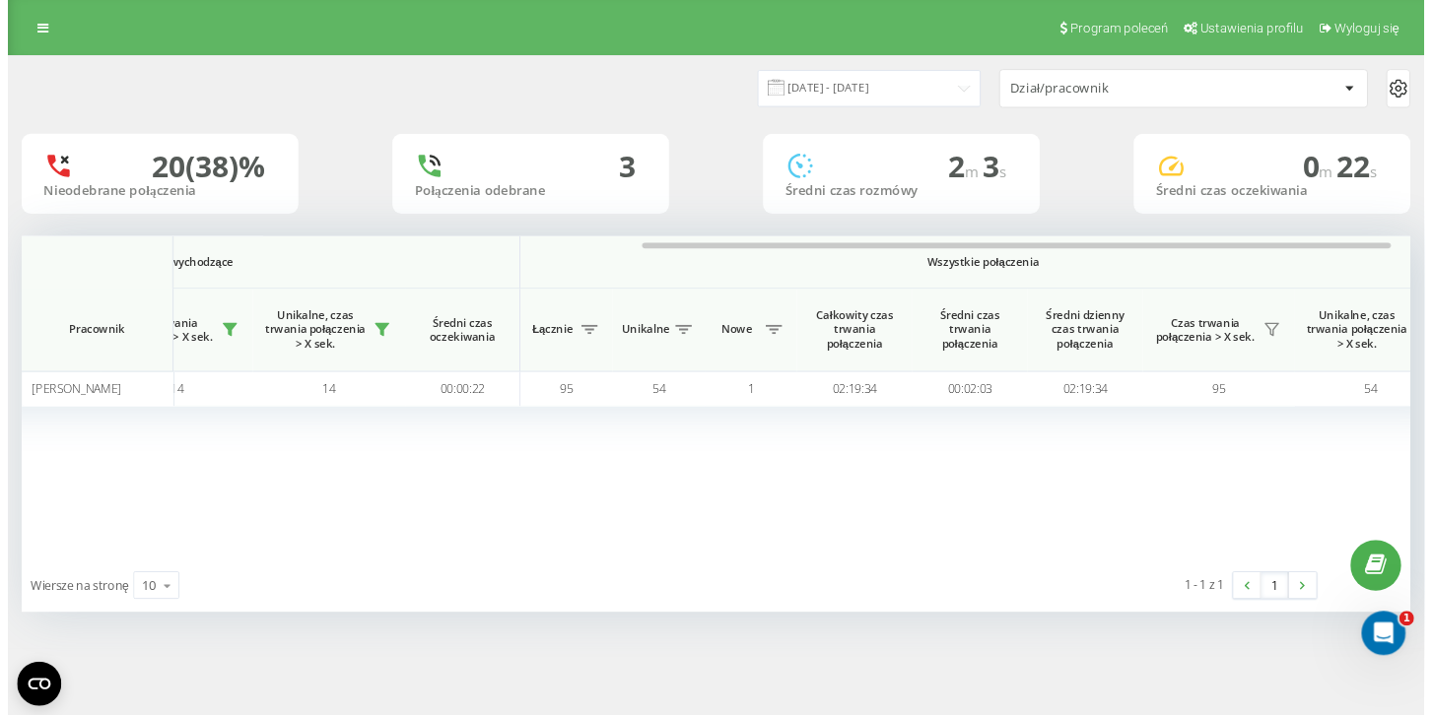
scroll to position [0, 1265]
